Goal: Check status: Check status

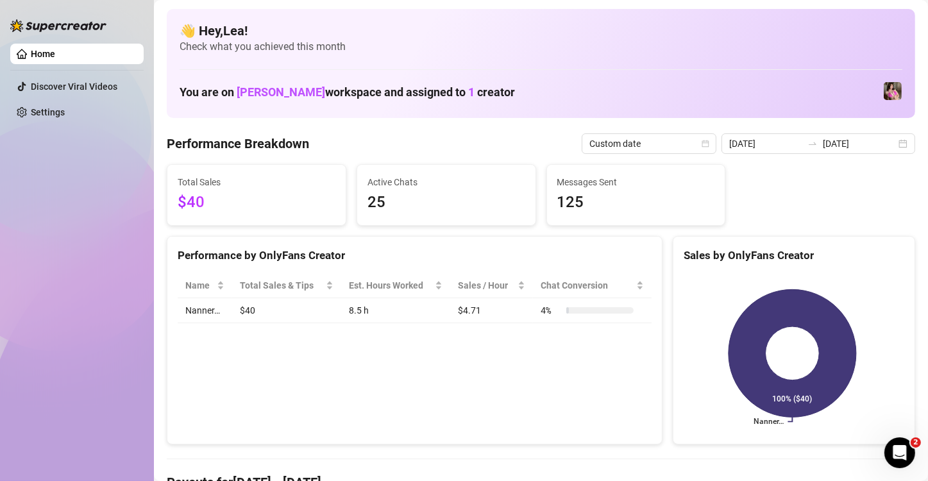
scroll to position [64, 0]
click at [898, 143] on div "Last 7 days" at bounding box center [848, 143] width 135 height 21
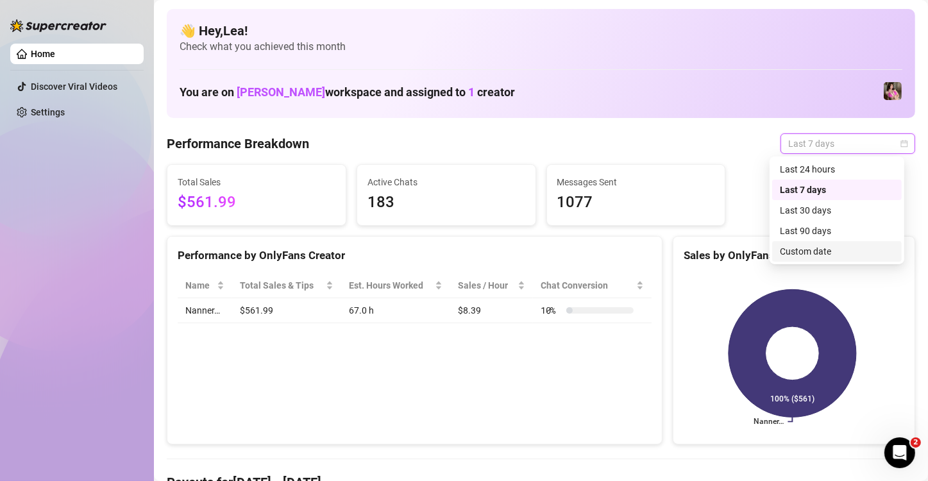
click at [808, 253] on div "Custom date" at bounding box center [837, 251] width 114 height 14
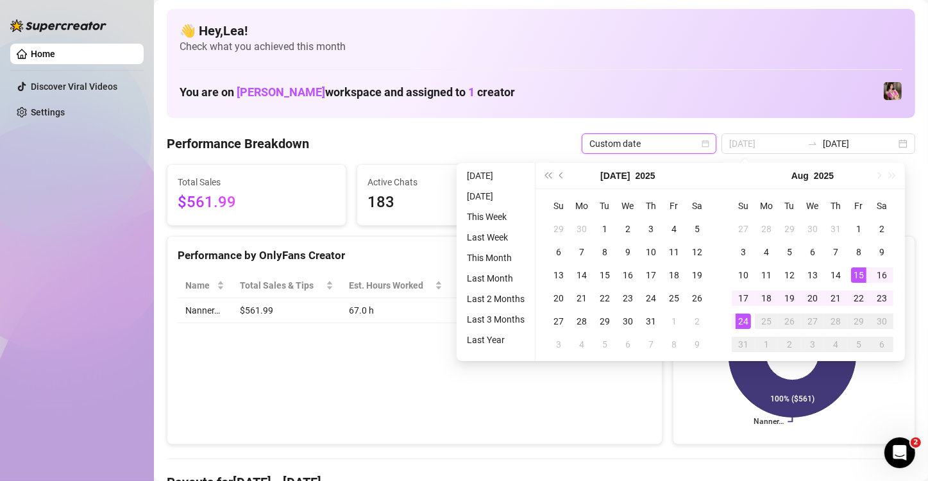
type input "[DATE]"
click at [859, 273] on div "15" at bounding box center [858, 275] width 15 height 15
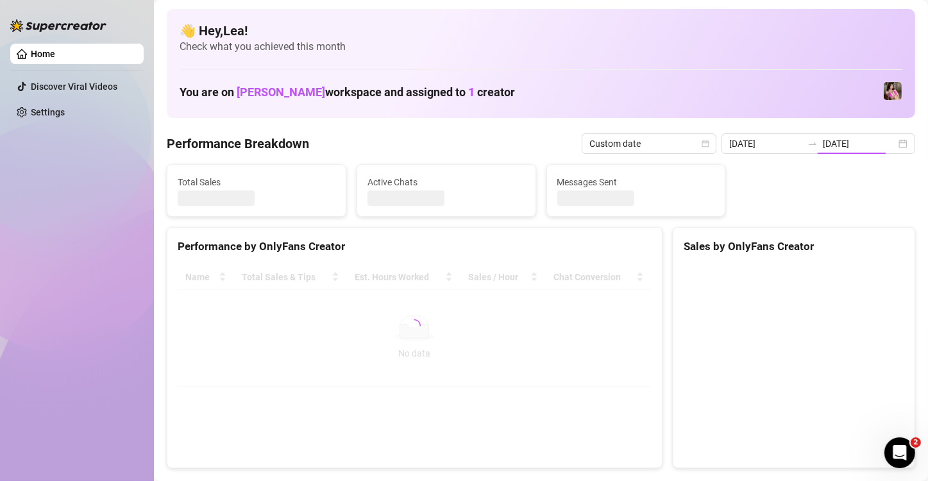
type input "[DATE]"
click at [895, 141] on div "[DATE] [DATE]" at bounding box center [819, 143] width 194 height 21
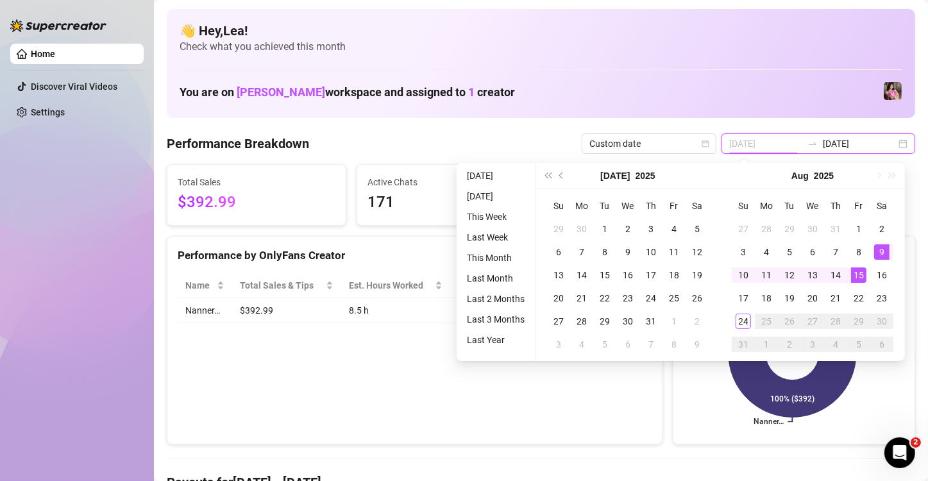
type input "[DATE]"
click at [862, 273] on div "15" at bounding box center [858, 275] width 15 height 15
type input "[DATE]"
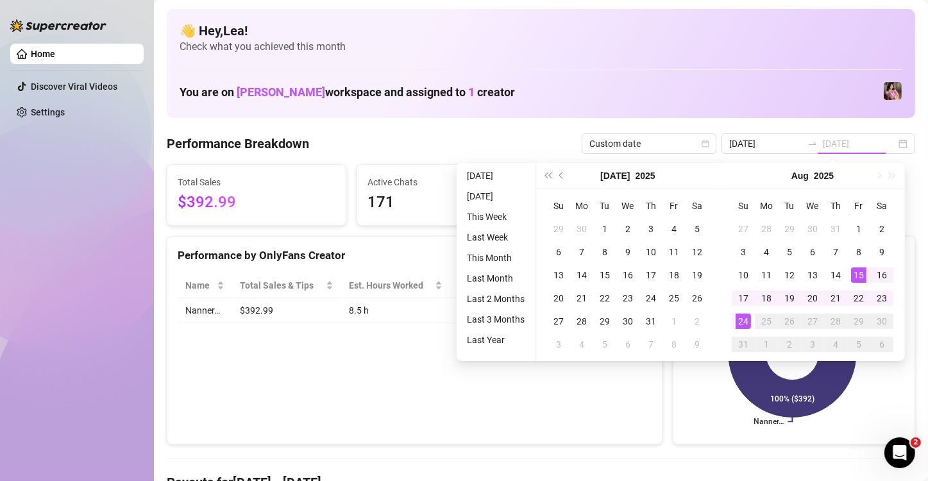
click at [744, 321] on div "24" at bounding box center [743, 321] width 15 height 15
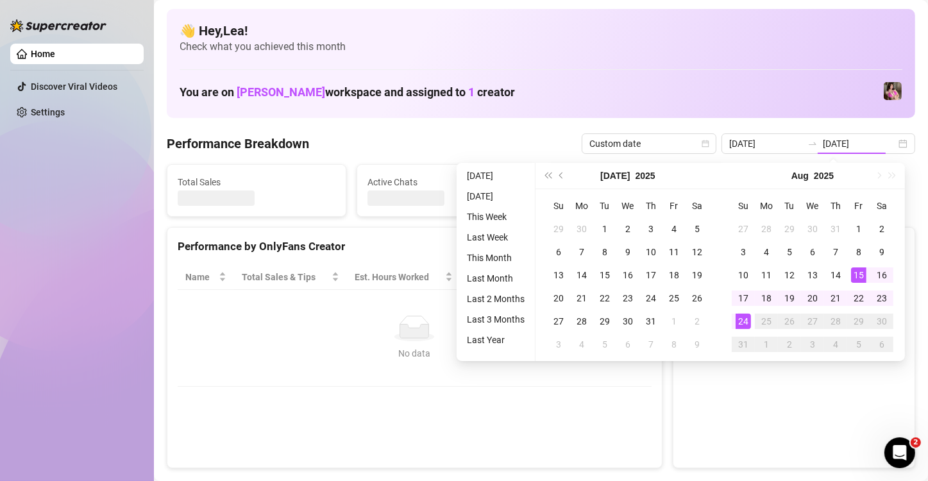
type input "[DATE]"
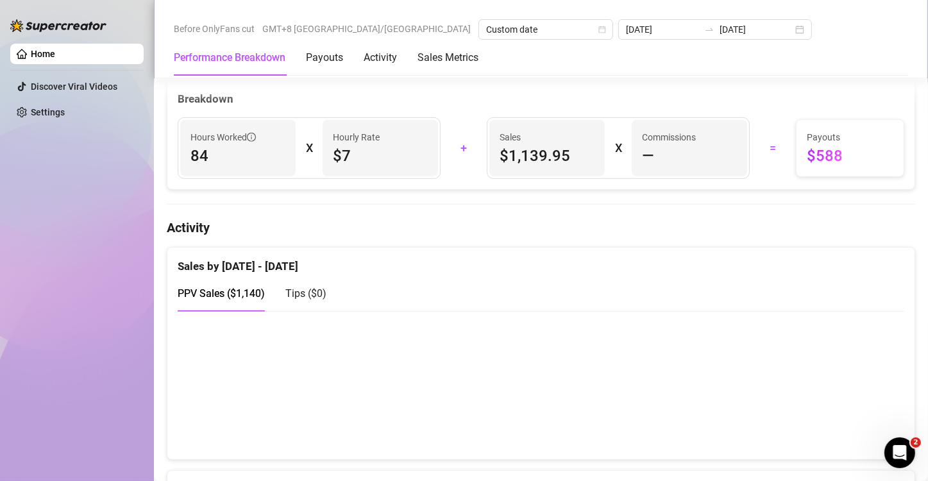
scroll to position [492, 0]
